Goal: Information Seeking & Learning: Understand process/instructions

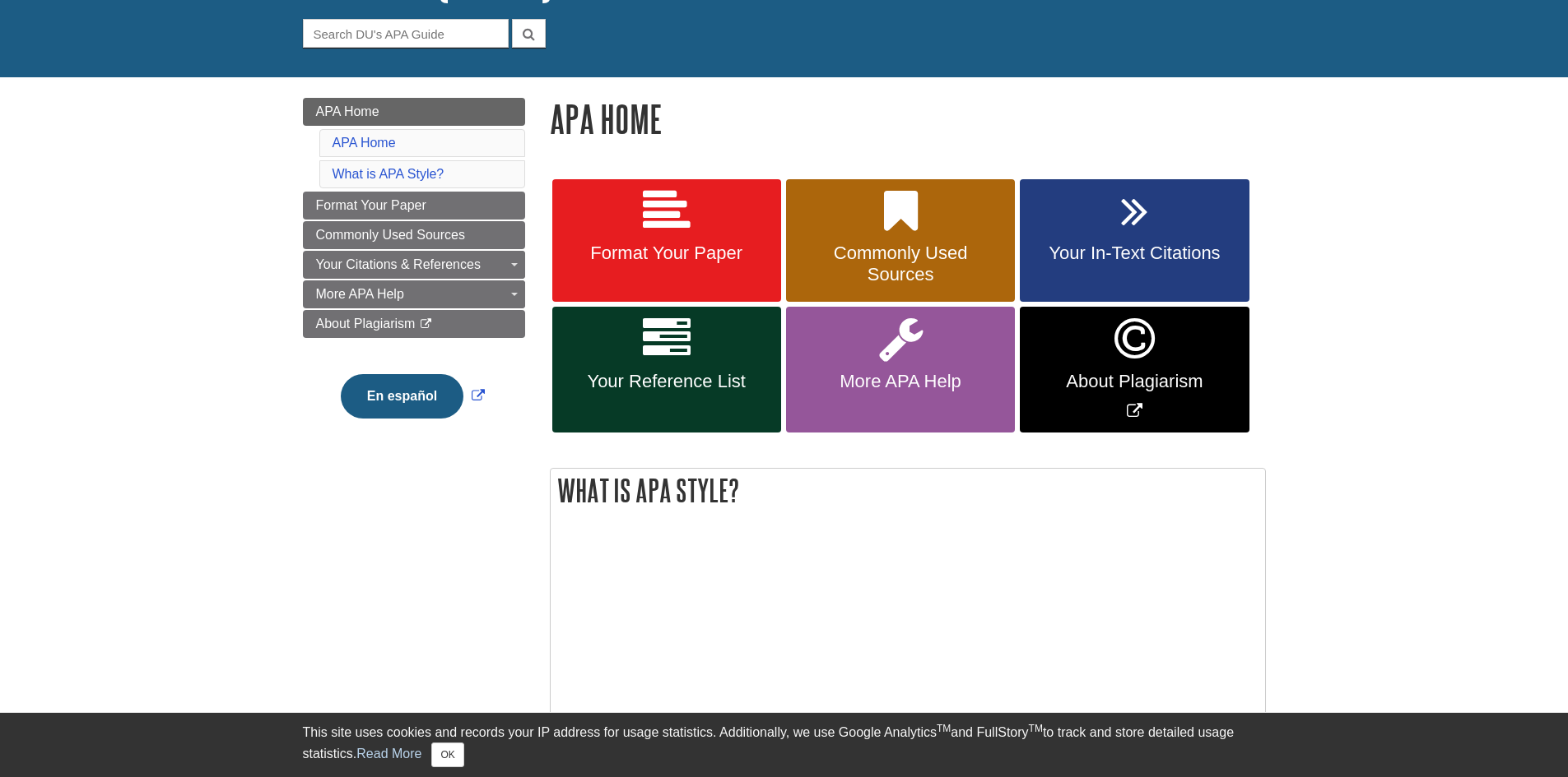
scroll to position [165, 0]
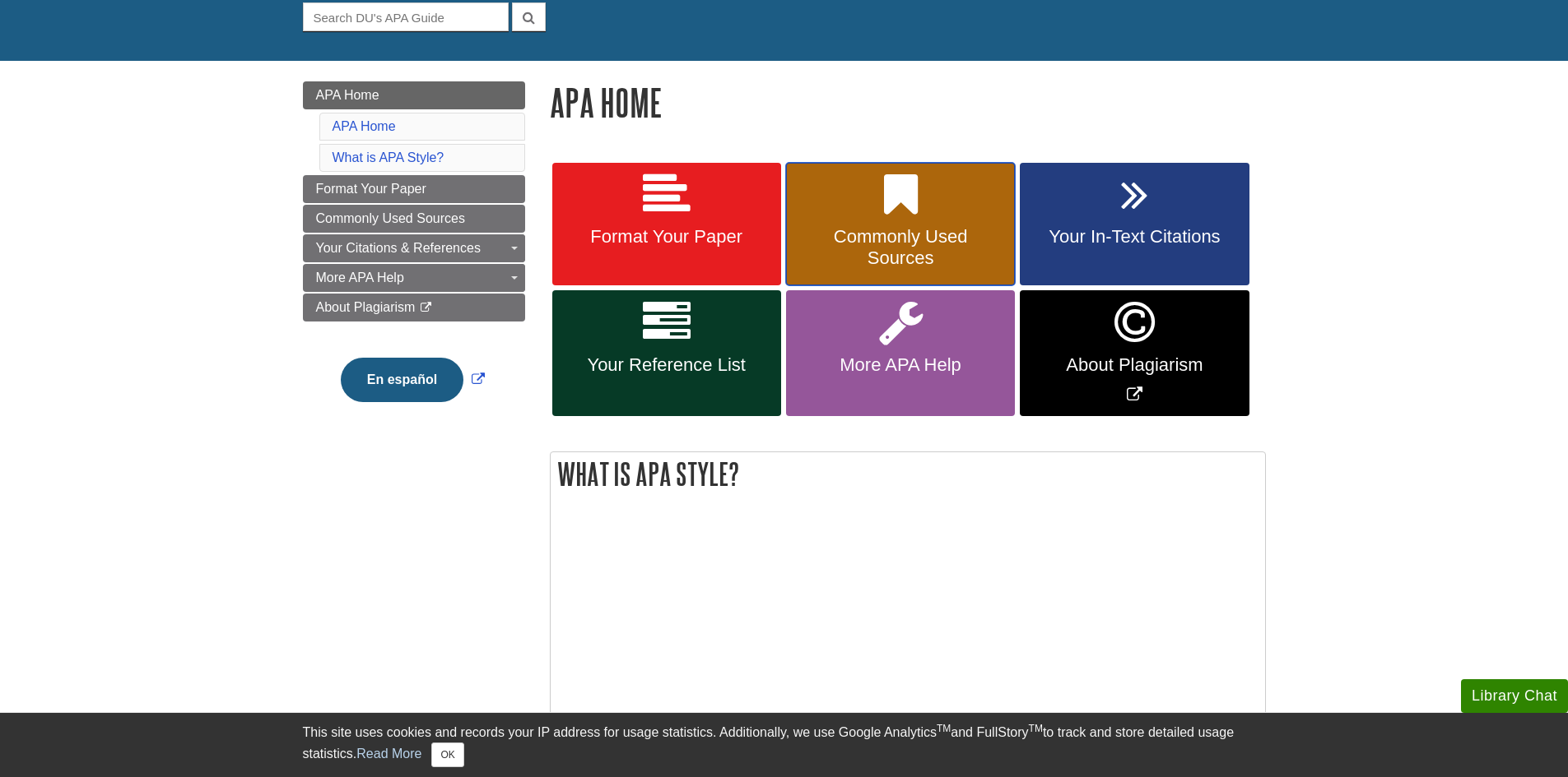
click at [911, 230] on span "Commonly Used Sources" at bounding box center [901, 248] width 204 height 43
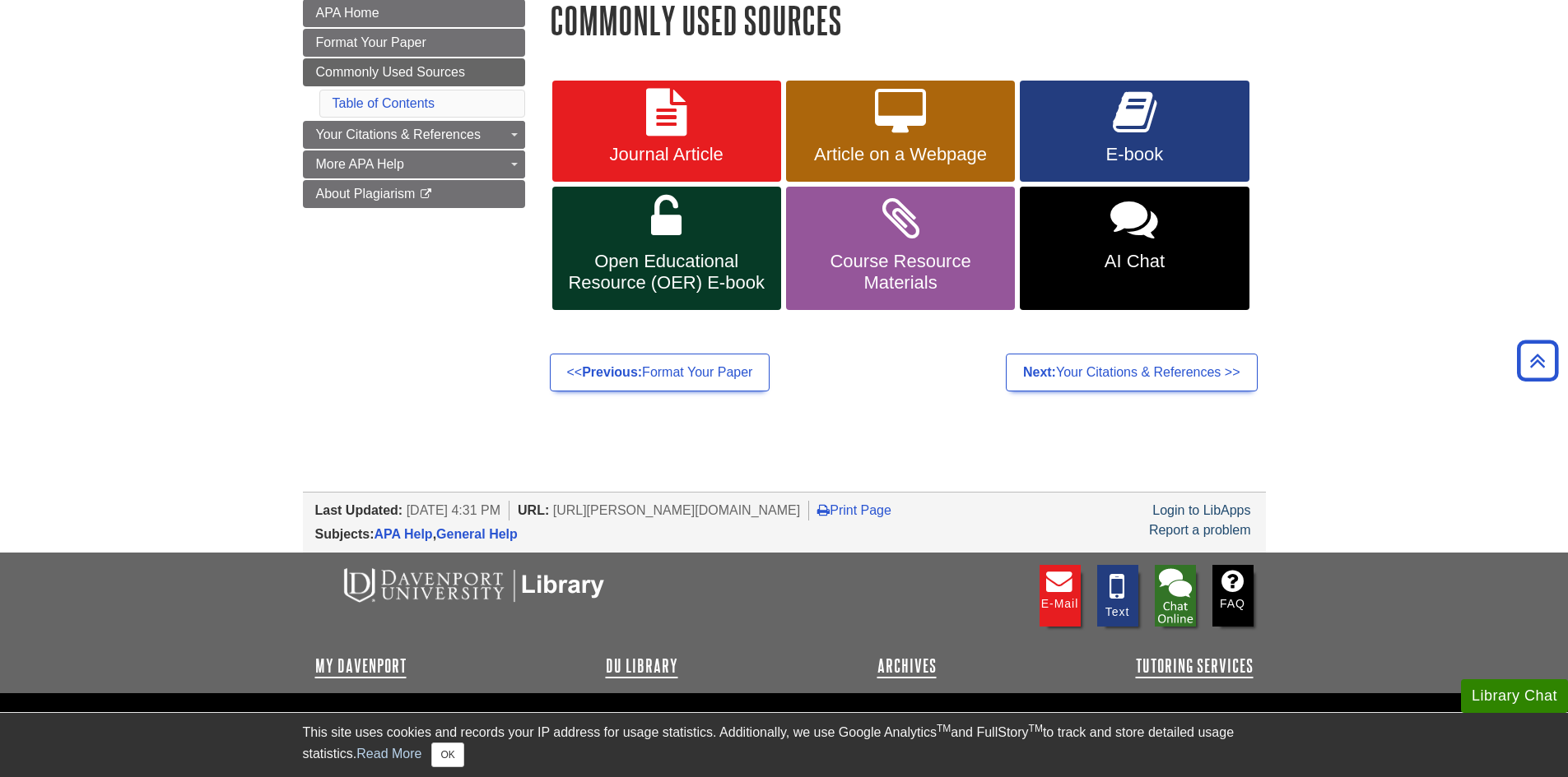
scroll to position [165, 0]
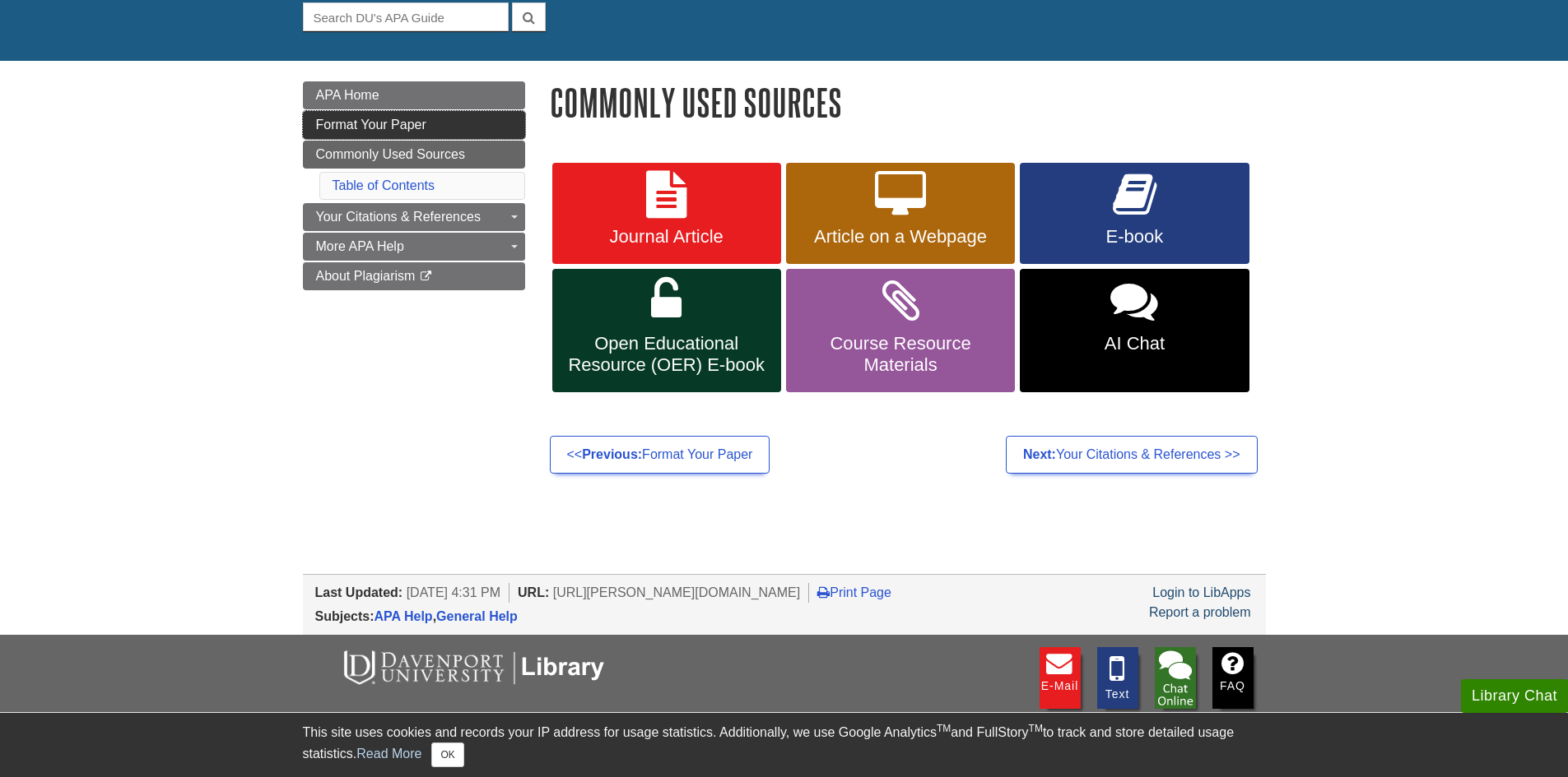
click at [344, 120] on span "Format Your Paper" at bounding box center [371, 125] width 110 height 14
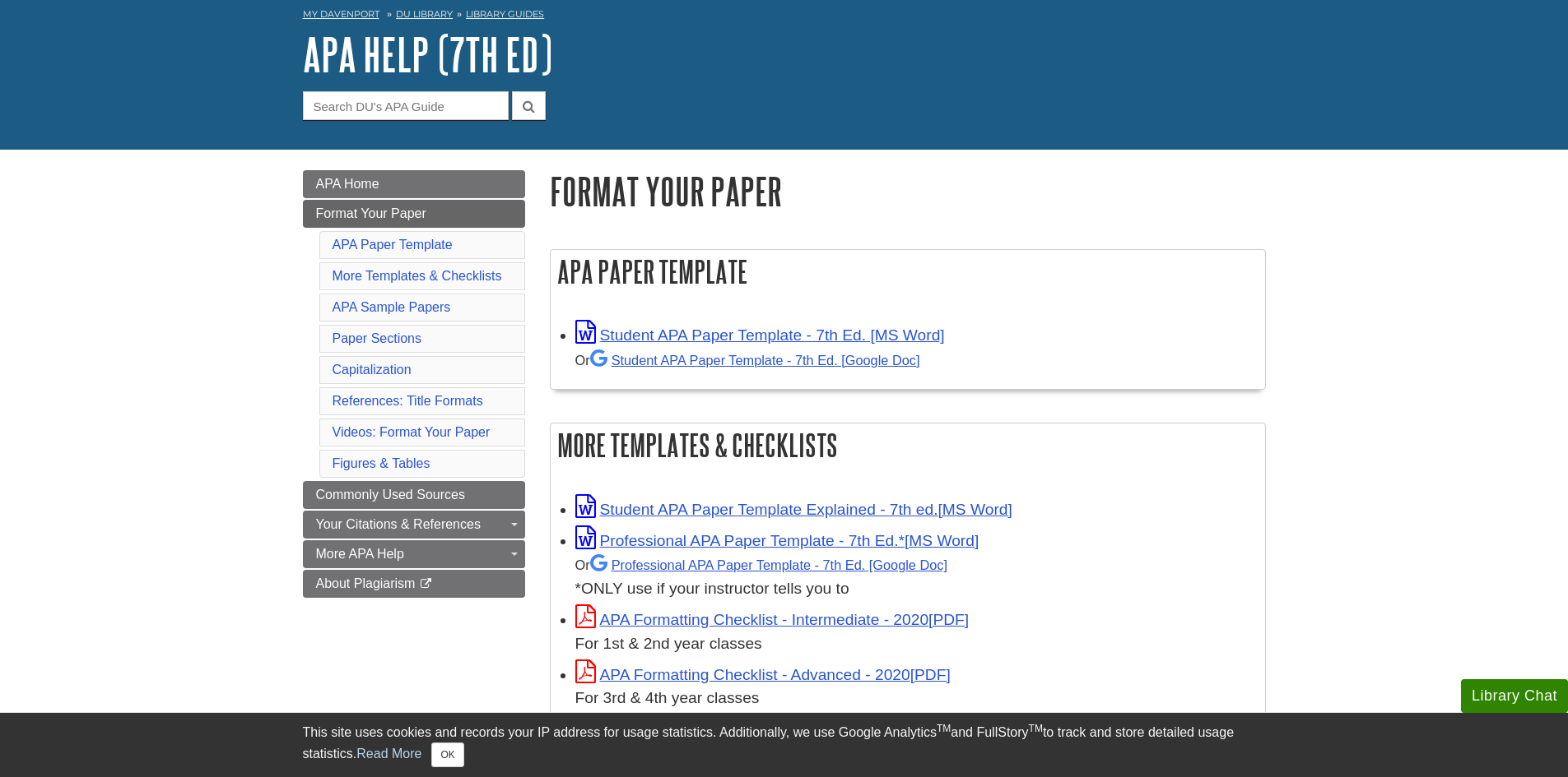
scroll to position [165, 0]
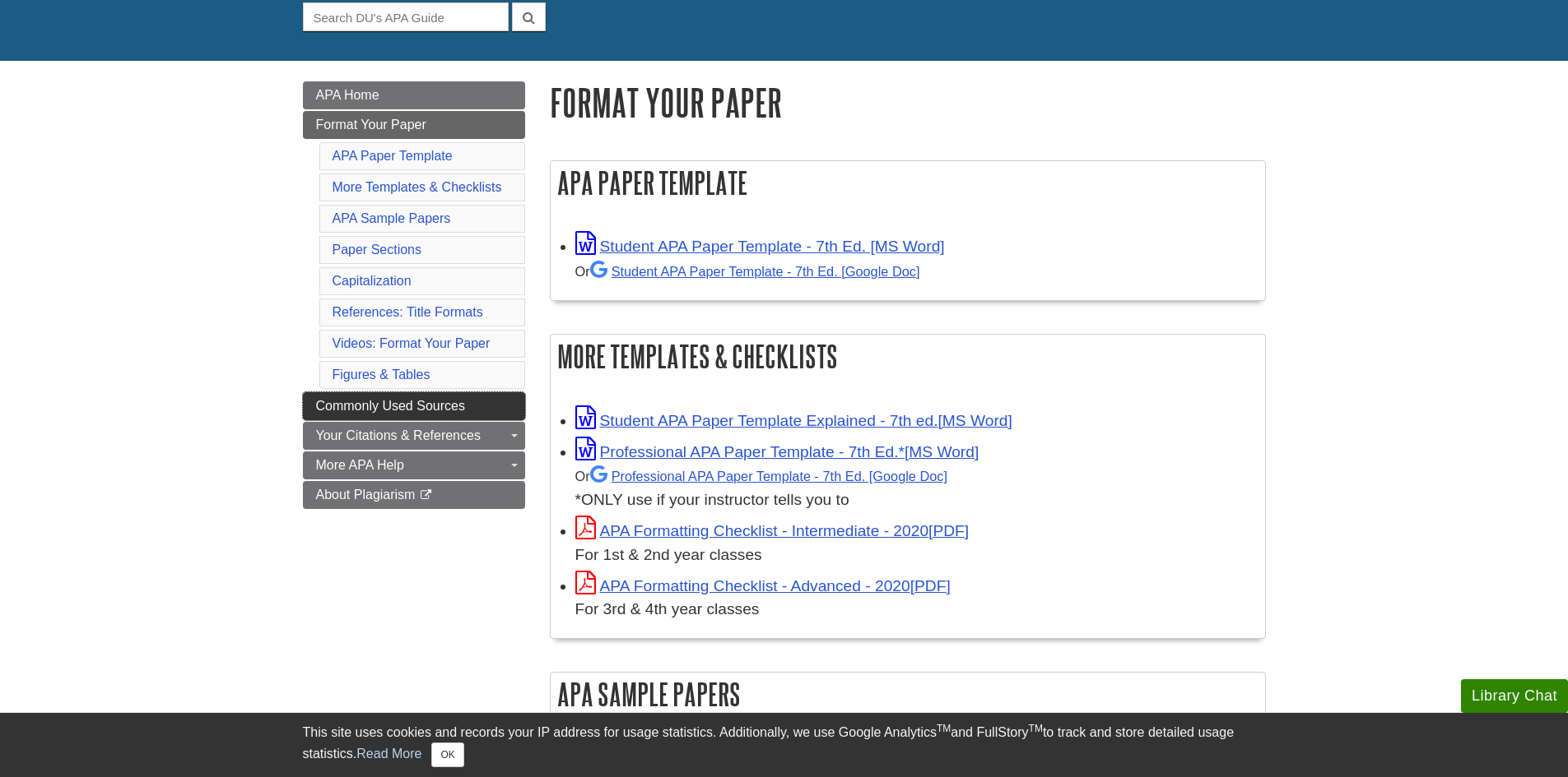
click at [353, 404] on span "Commonly Used Sources" at bounding box center [390, 406] width 149 height 14
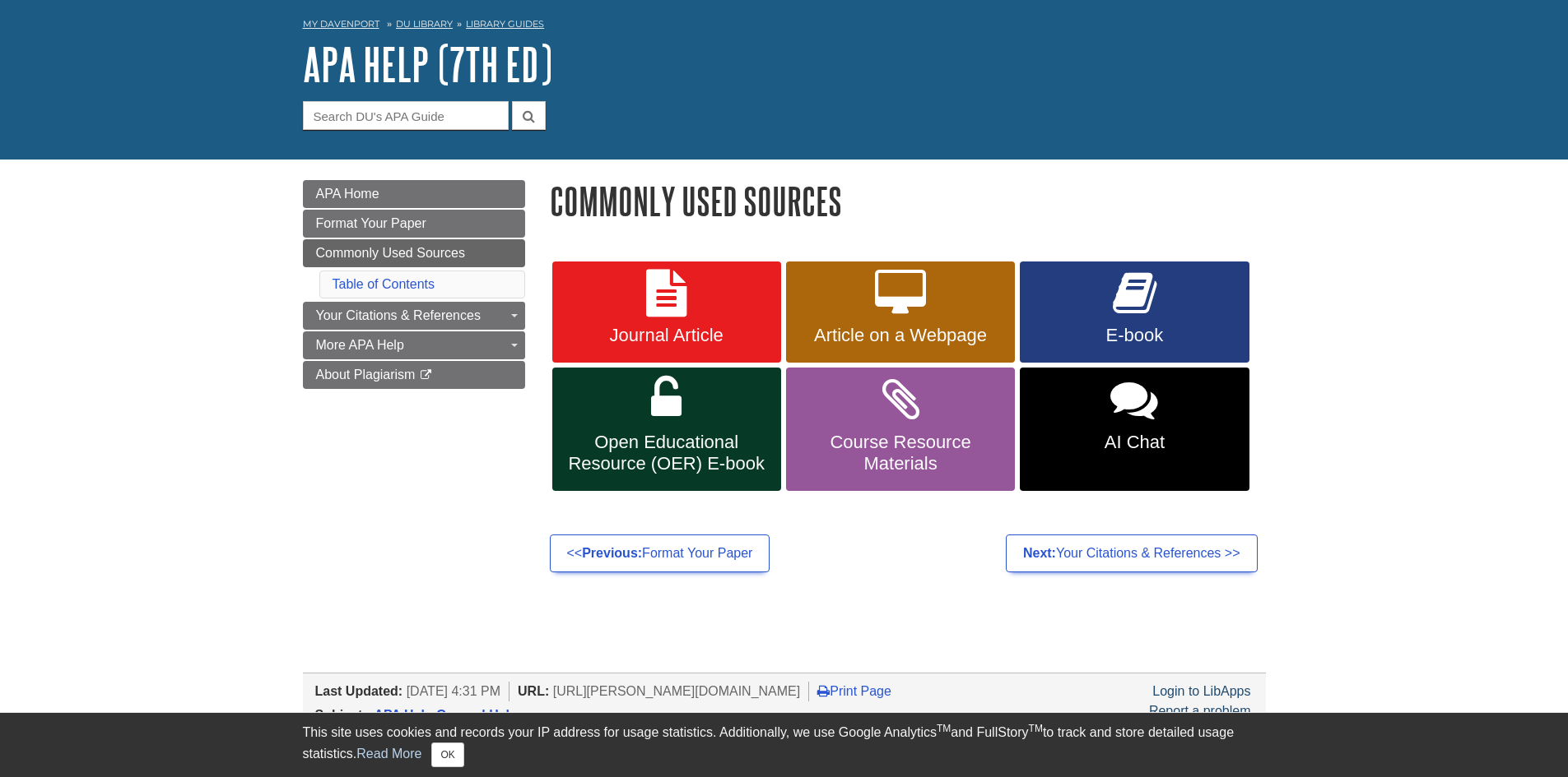
scroll to position [165, 0]
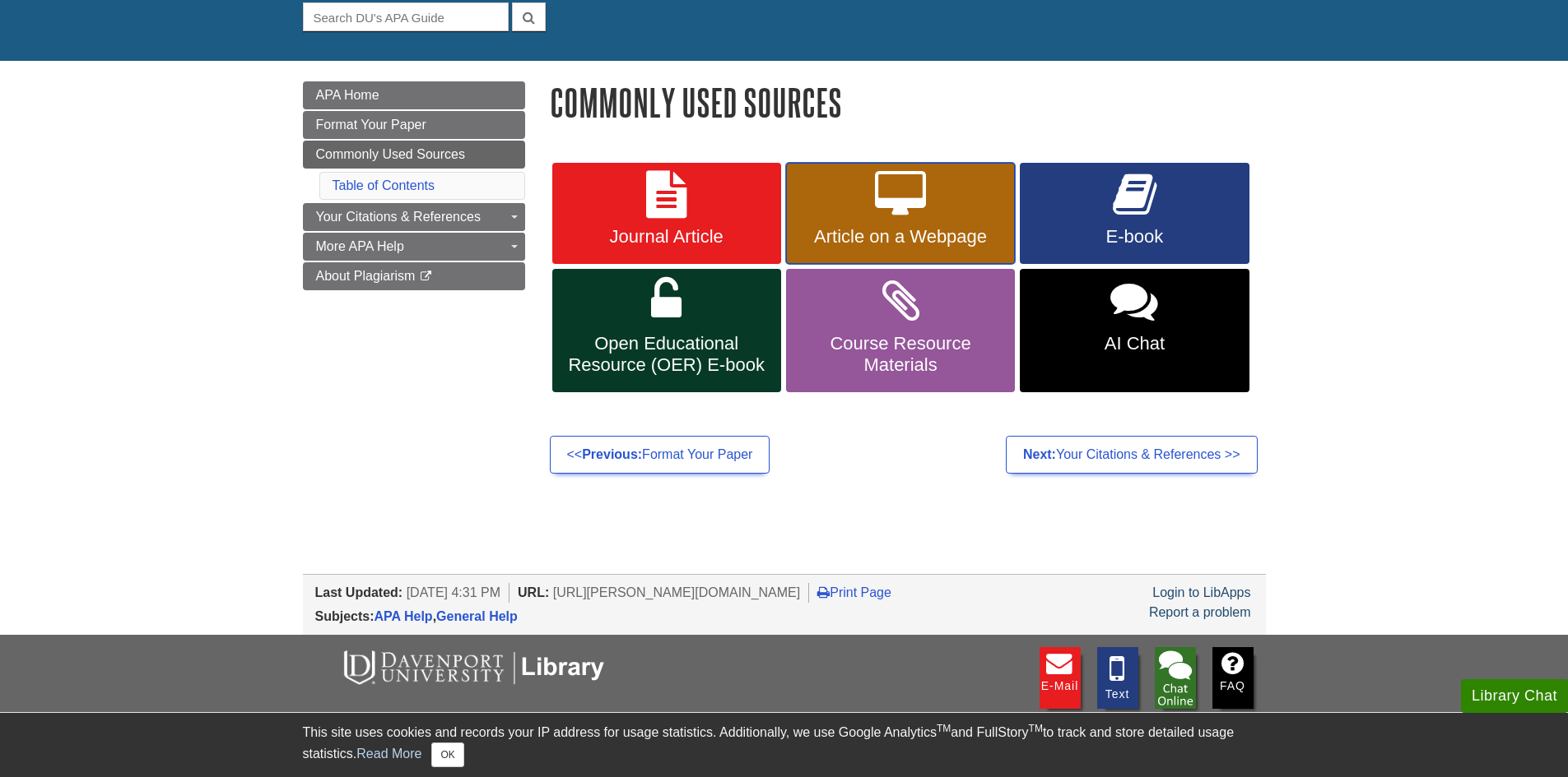
click at [858, 229] on span "Article on a Webpage" at bounding box center [901, 237] width 204 height 21
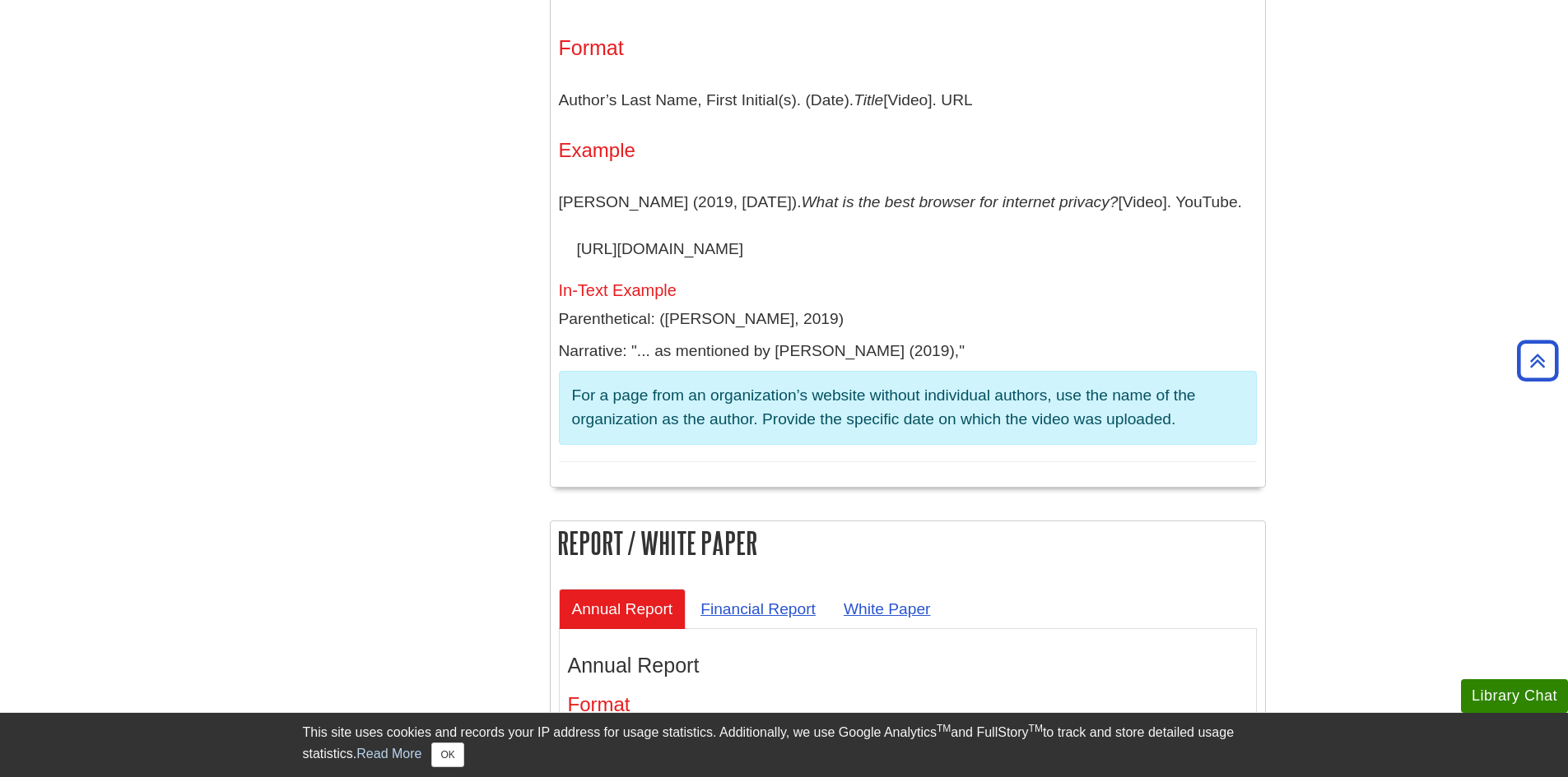
scroll to position [4602, 0]
